Goal: Task Accomplishment & Management: Use online tool/utility

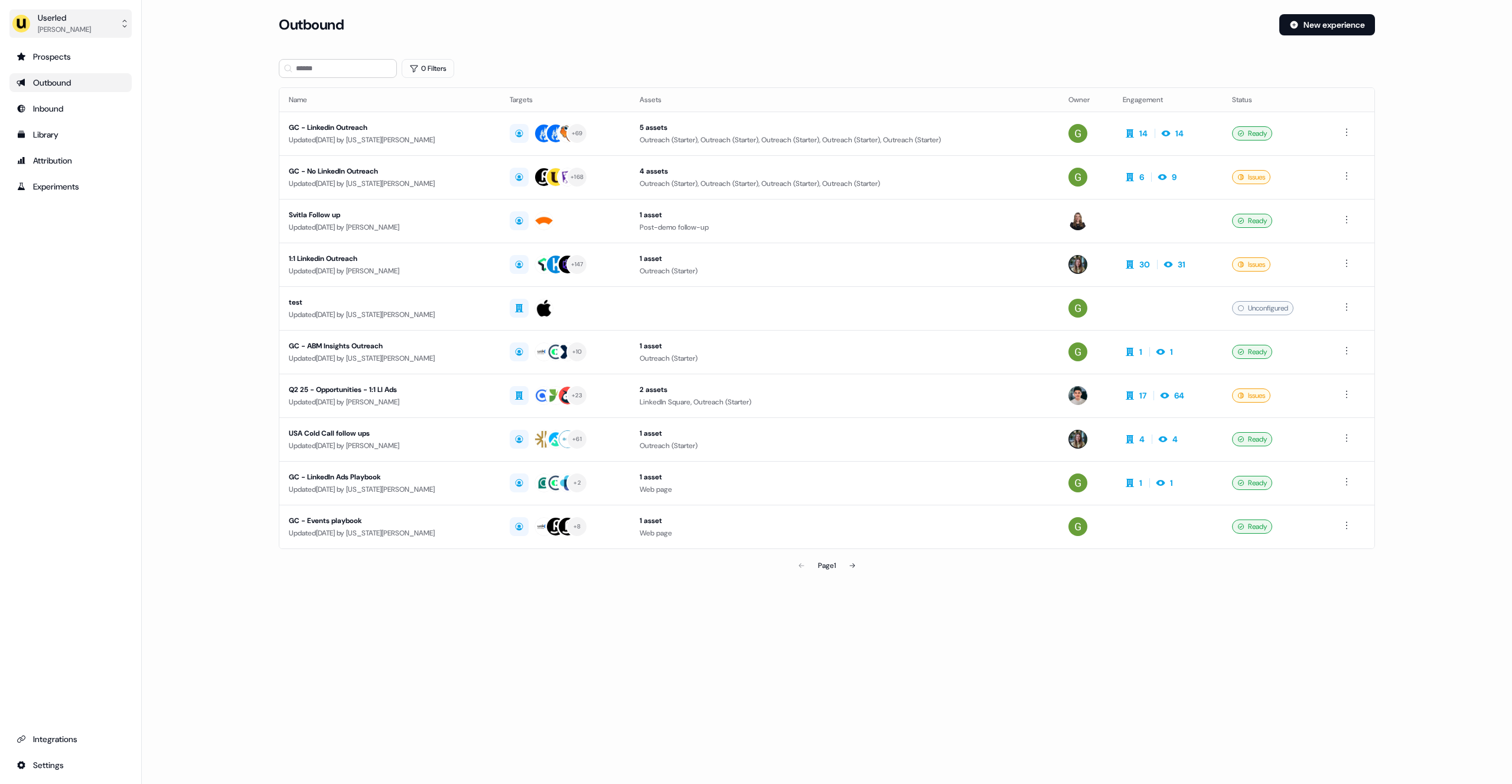
click at [65, 25] on div "Marcus Cousins" at bounding box center [65, 30] width 53 height 12
click at [66, 60] on div "Impersonate (Admin)" at bounding box center [70, 55] width 112 height 21
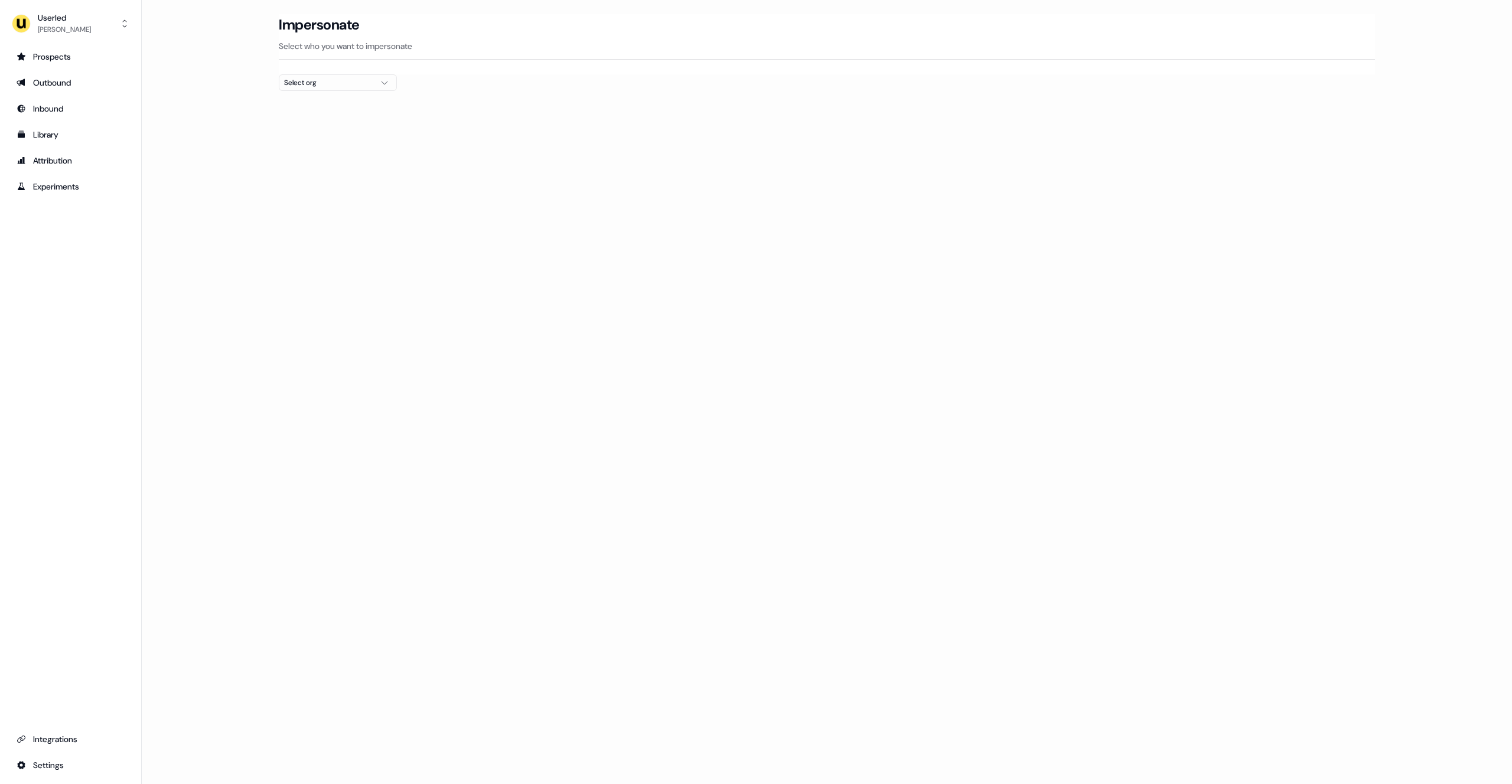
click at [329, 83] on div "Select org" at bounding box center [328, 83] width 88 height 12
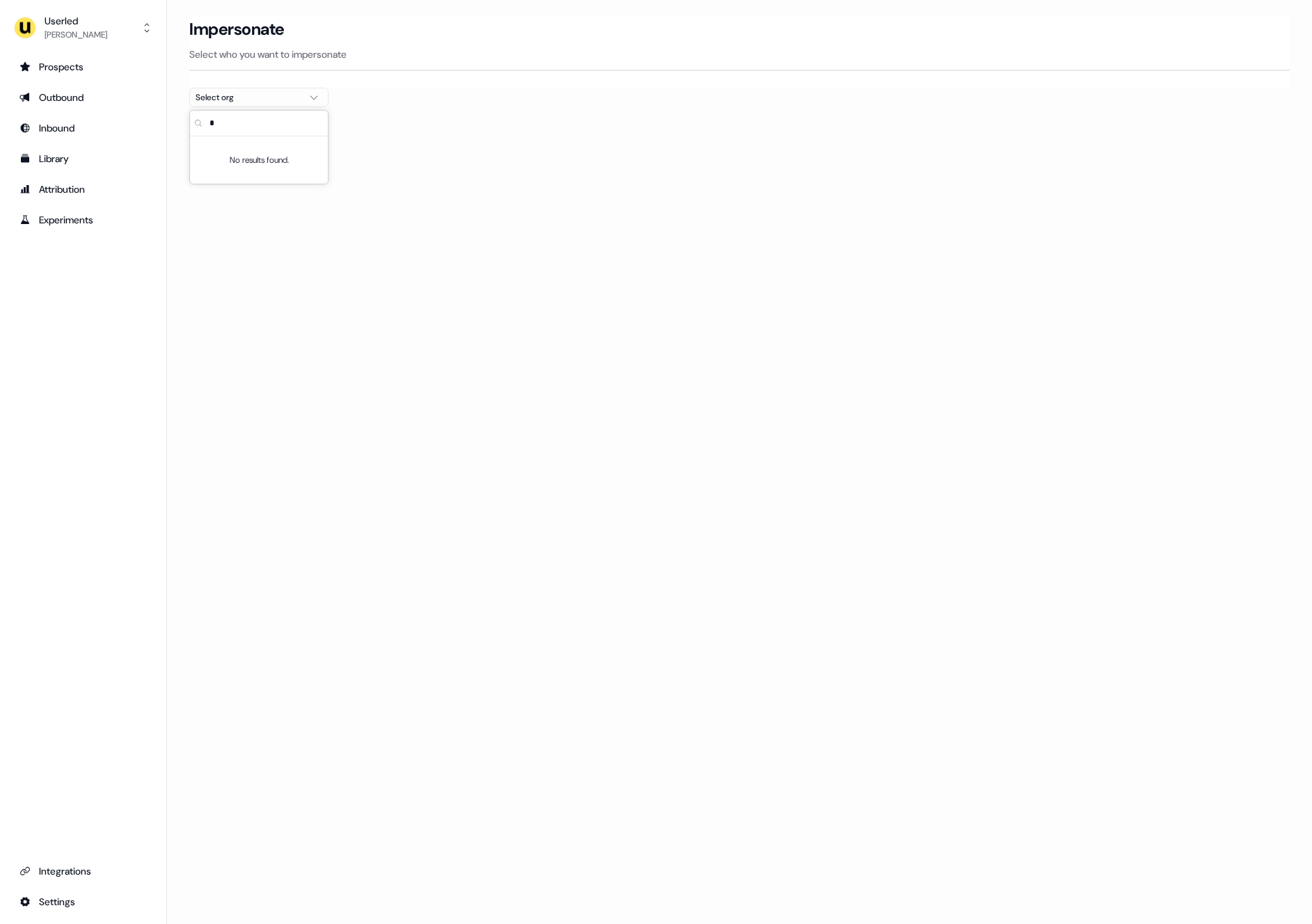
type input "*"
click at [216, 195] on div "AffiniPay" at bounding box center [259, 191] width 138 height 22
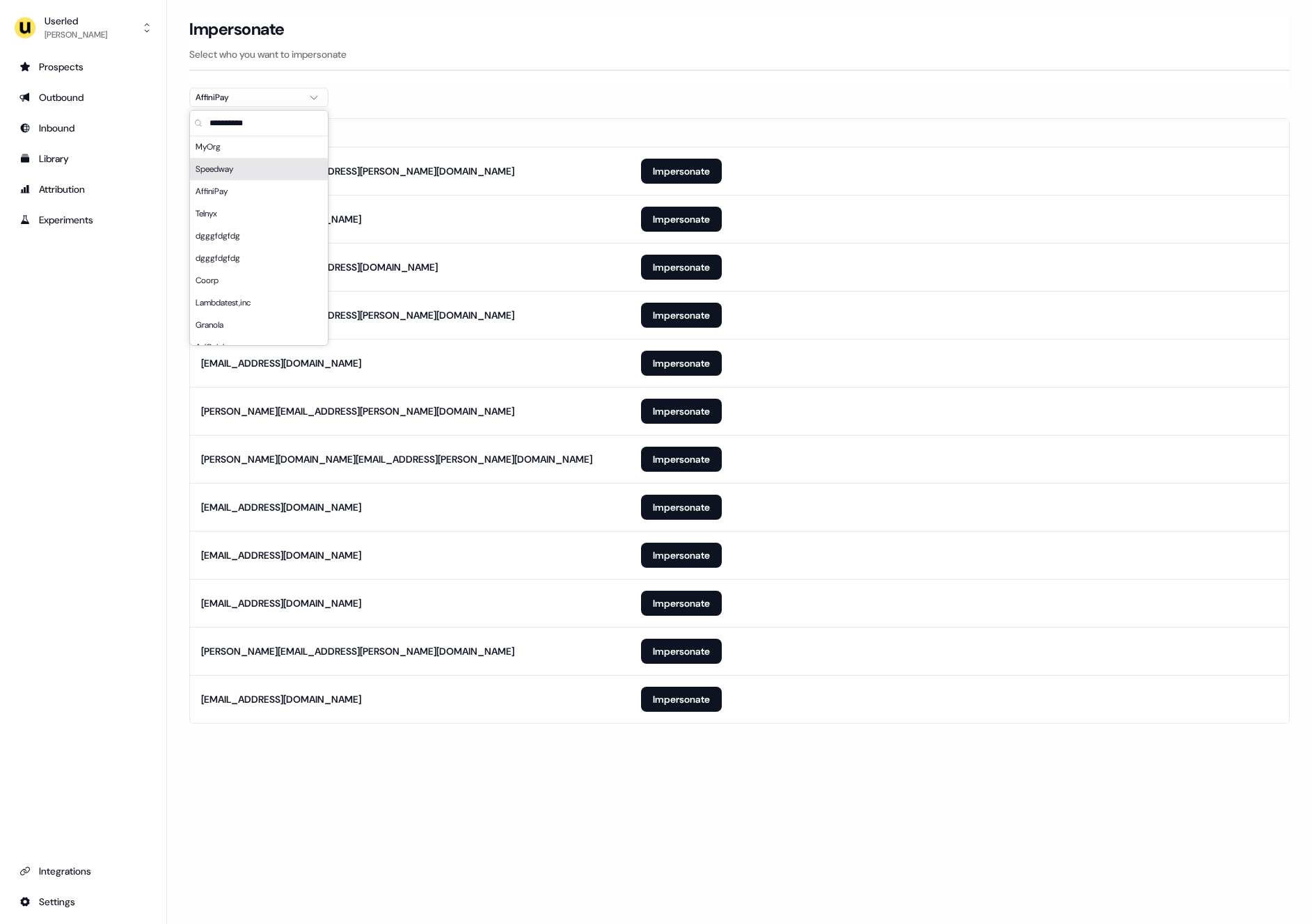
click at [771, 120] on th at bounding box center [959, 132] width 659 height 28
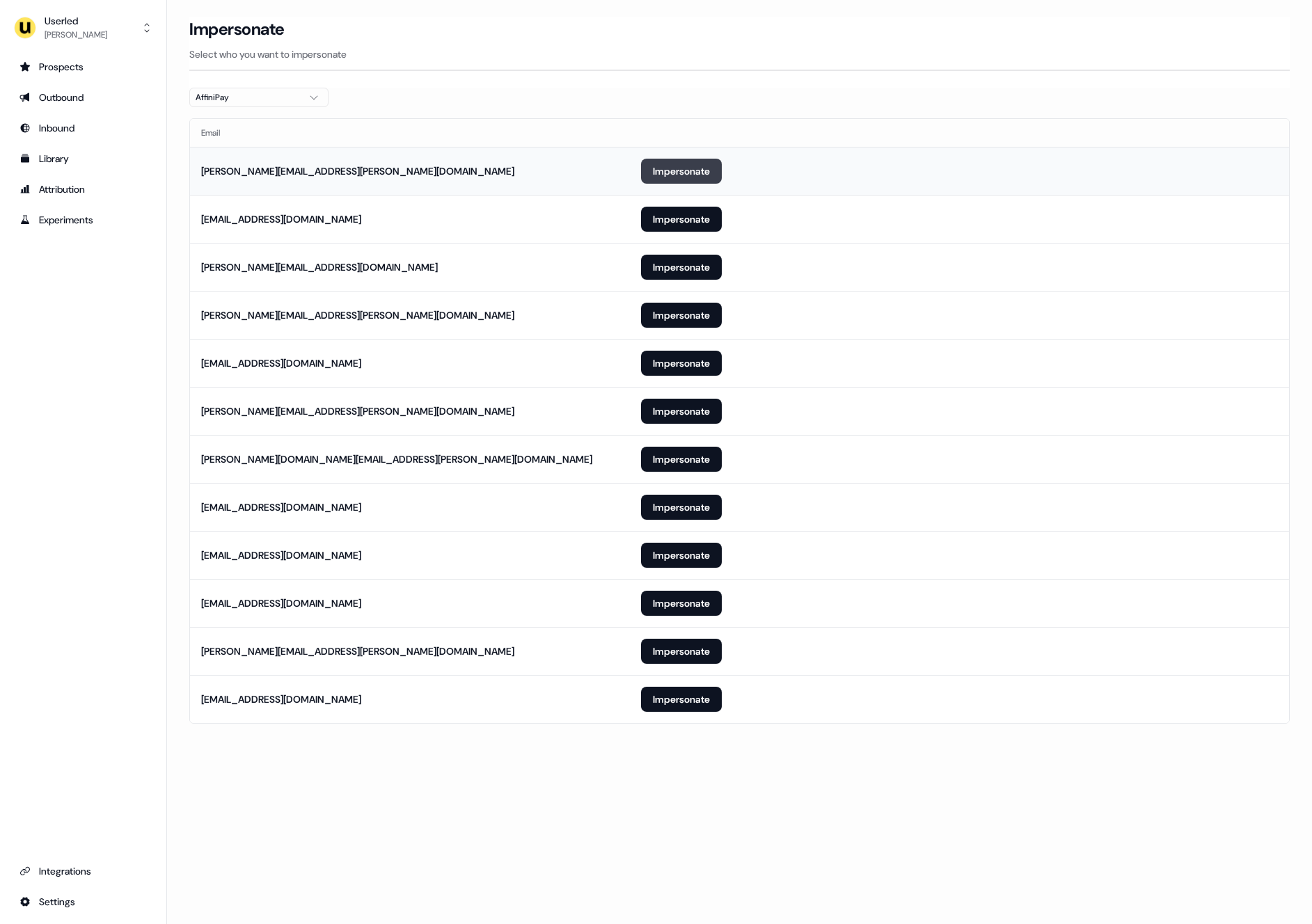
click at [689, 171] on button "Impersonate" at bounding box center [681, 171] width 81 height 25
